Goal: Information Seeking & Learning: Learn about a topic

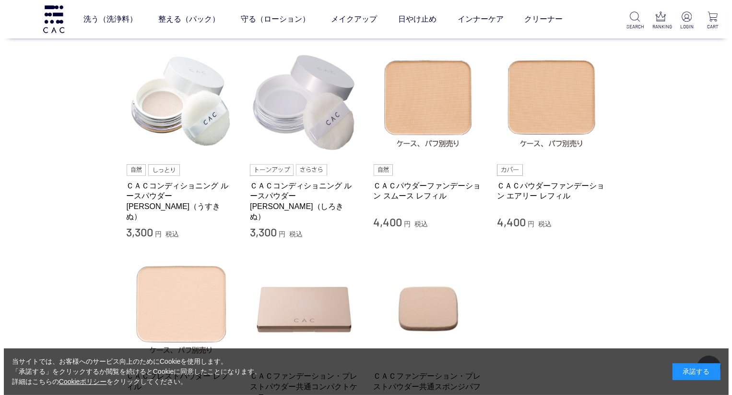
scroll to position [240, 0]
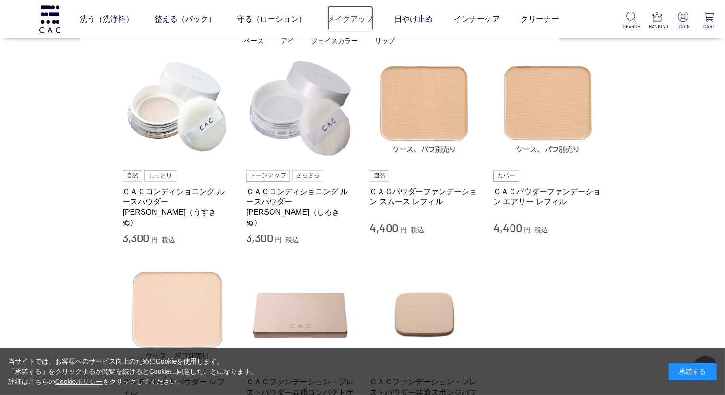
click at [356, 19] on link "メイクアップ" at bounding box center [350, 19] width 46 height 27
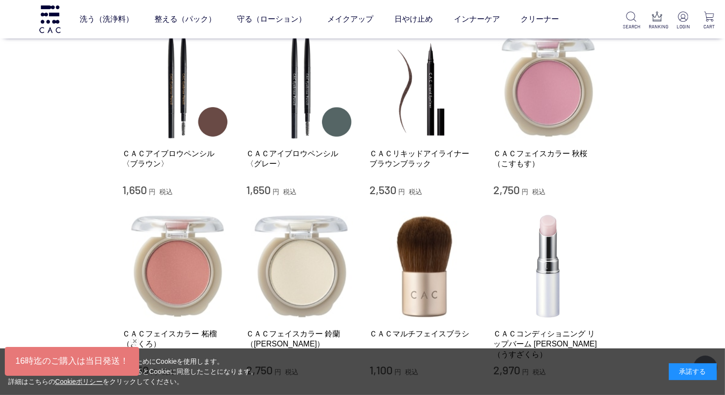
scroll to position [1008, 0]
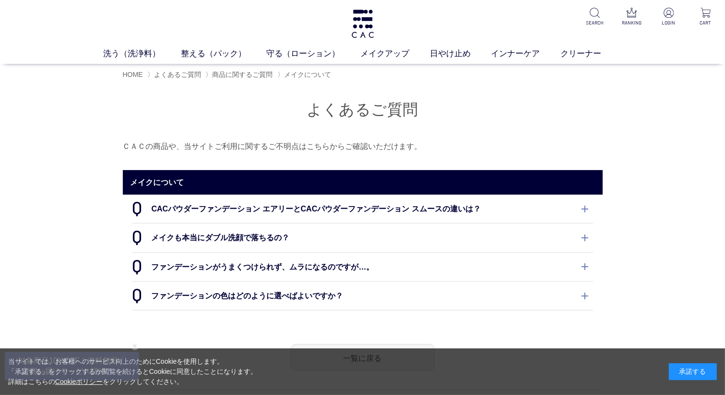
click at [582, 206] on dt "CACパウダーファンデーション エアリーとCACパウダーファンデーション スムースの違いは？" at bounding box center [362, 208] width 461 height 28
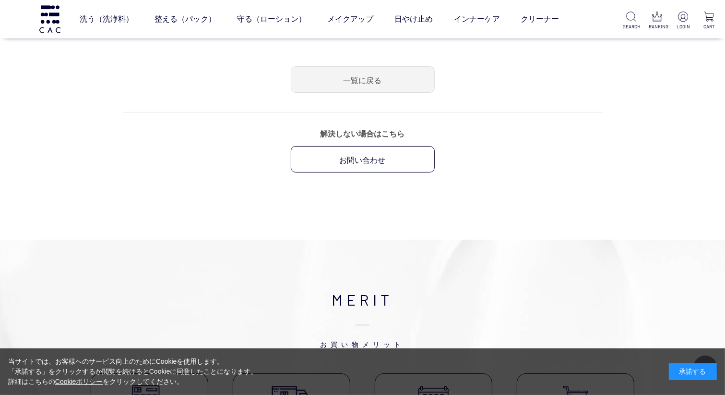
scroll to position [240, 0]
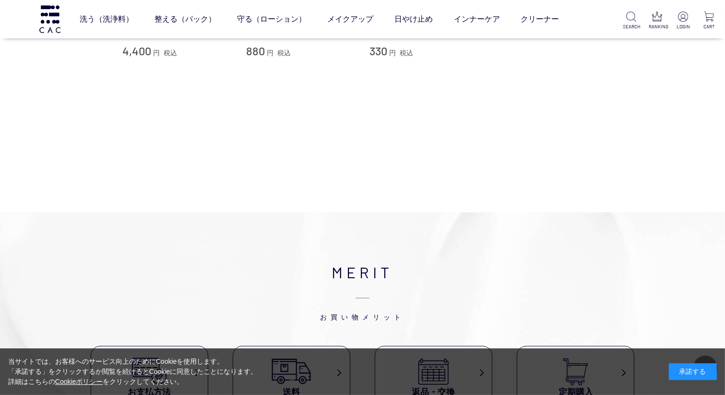
scroll to position [672, 0]
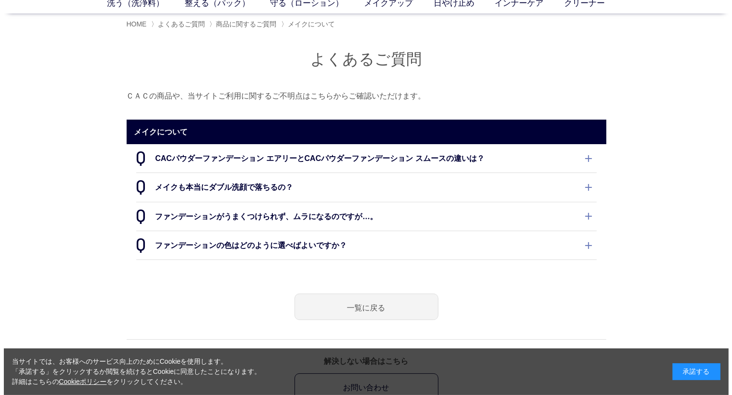
scroll to position [48, 0]
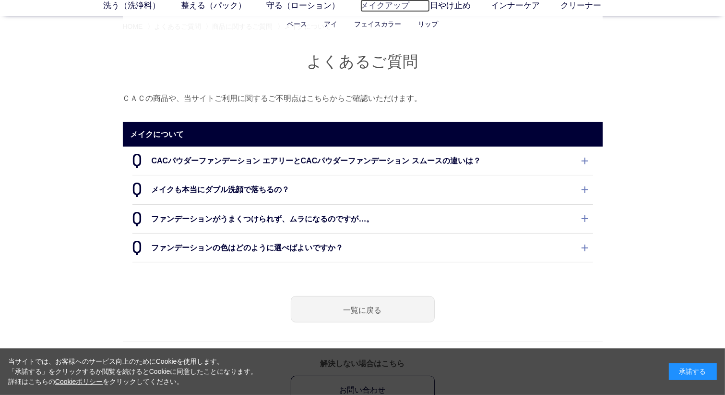
click at [379, 6] on link "メイクアップ" at bounding box center [395, 6] width 70 height 12
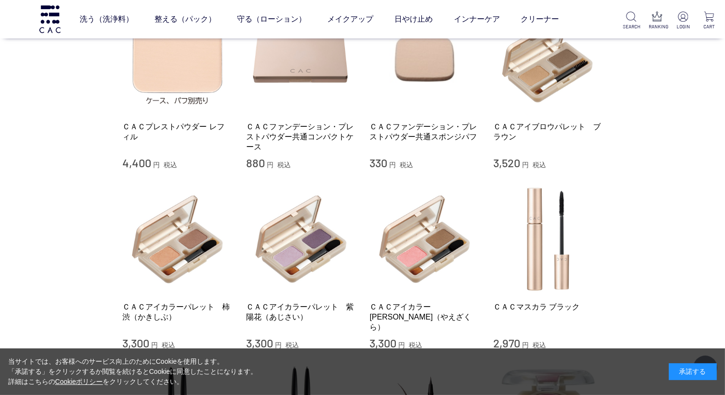
scroll to position [624, 0]
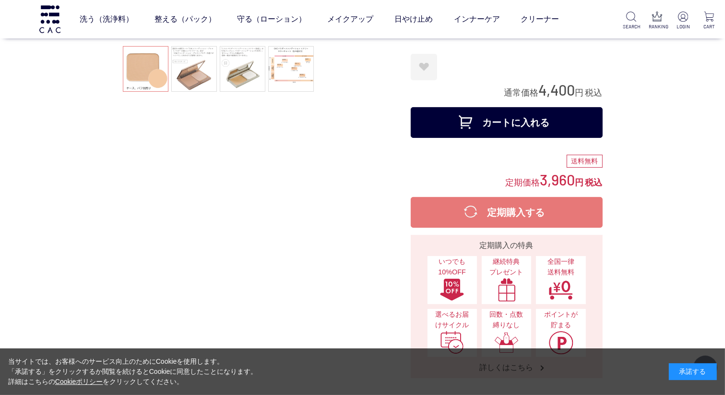
scroll to position [240, 0]
